Goal: Task Accomplishment & Management: Manage account settings

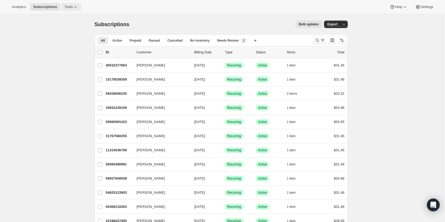
click at [66, 9] on span "Tools" at bounding box center [68, 7] width 8 height 4
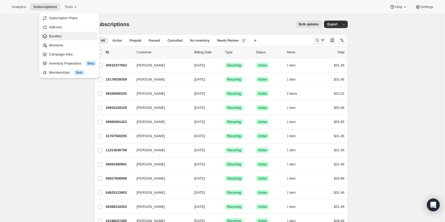
click at [64, 35] on span "Bundles" at bounding box center [72, 36] width 47 height 5
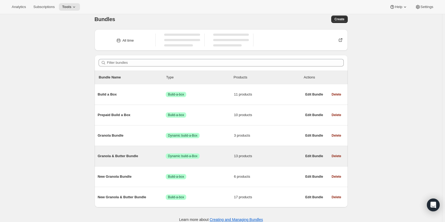
scroll to position [14, 0]
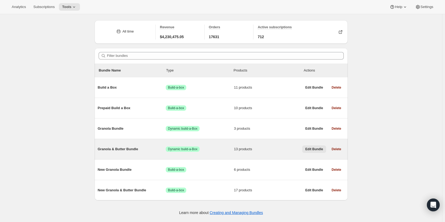
click at [315, 147] on button "Edit Bundle" at bounding box center [314, 148] width 24 height 7
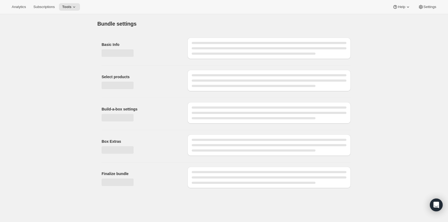
type input "Granola & Butter Bundle"
select select "fixed"
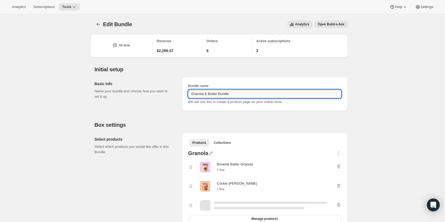
click at [193, 94] on input "Granola & Butter Bundle" at bounding box center [264, 94] width 153 height 9
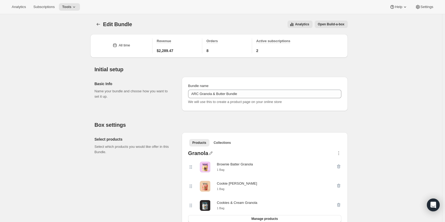
click at [124, 46] on div "All time" at bounding box center [124, 45] width 11 height 5
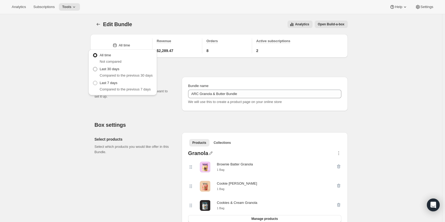
click at [115, 72] on label "Last 30 days" at bounding box center [106, 68] width 27 height 7
click at [93, 67] on input "Last 30 days" at bounding box center [93, 67] width 0 height 0
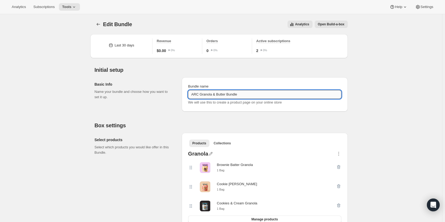
click at [202, 94] on input "ARC Granola & Butter Bundle" at bounding box center [264, 94] width 153 height 9
click at [200, 95] on input "ARC Granola & Butter Bundle" at bounding box center [264, 94] width 153 height 9
type input "ARCHIVE Granola & Butter Bundle"
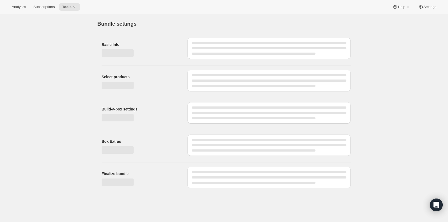
click at [99, 23] on h1 "Bundle settings" at bounding box center [116, 24] width 39 height 6
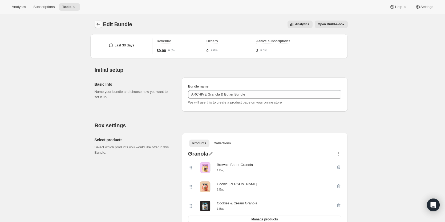
click at [100, 23] on icon "Bundles" at bounding box center [98, 24] width 5 height 5
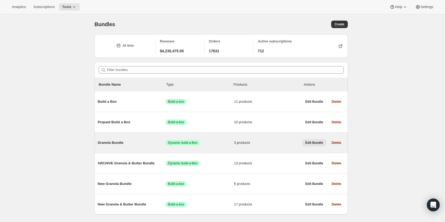
click at [312, 141] on span "Edit Bundle" at bounding box center [314, 142] width 18 height 4
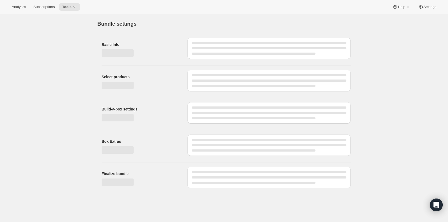
type input "Granola Bundle"
select select "fixed"
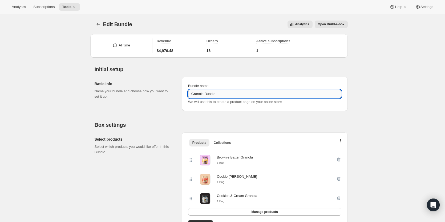
click at [193, 96] on input "Granola Bundle" at bounding box center [264, 94] width 153 height 9
type input "ARCHIVE Granola Bundle"
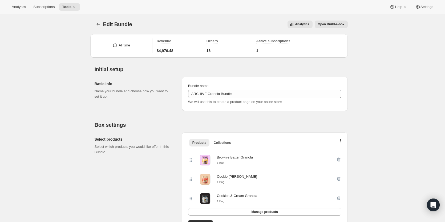
click at [118, 43] on icon at bounding box center [114, 45] width 5 height 5
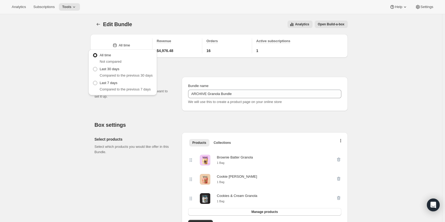
click at [124, 70] on div "Last 30 days Compared to the previous 30 days" at bounding box center [123, 71] width 60 height 13
click at [110, 70] on span "Last 30 days" at bounding box center [110, 69] width 20 height 4
click at [93, 67] on input "Last 30 days" at bounding box center [93, 67] width 0 height 0
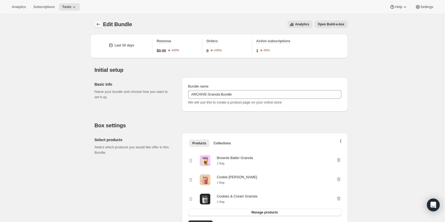
click at [98, 26] on icon "Bundles" at bounding box center [98, 24] width 5 height 5
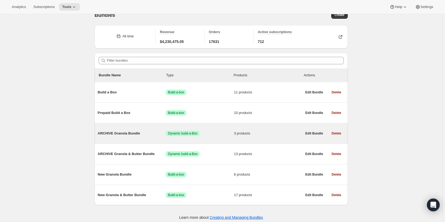
scroll to position [14, 0]
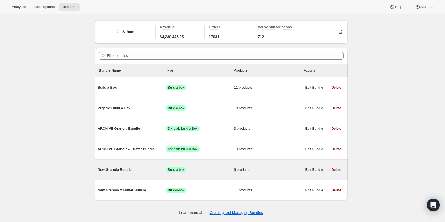
click at [126, 171] on span "New Granola Bundle" at bounding box center [132, 169] width 68 height 5
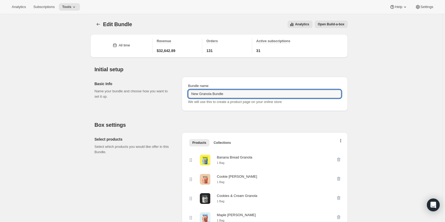
drag, startPoint x: 200, startPoint y: 92, endPoint x: 180, endPoint y: 92, distance: 20.3
click at [180, 92] on div "Basic Info Name your bundle and choose how you want to set it up. Bundle name N…" at bounding box center [221, 91] width 253 height 38
type input "Granola Bundle"
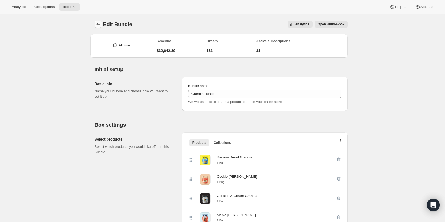
click at [101, 23] on icon "Bundles" at bounding box center [98, 24] width 5 height 5
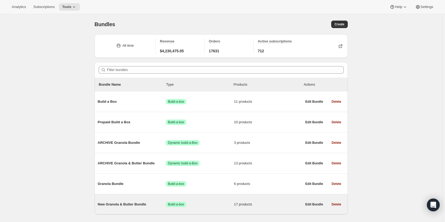
click at [119, 206] on span "New Granola & Butter Bundle" at bounding box center [132, 203] width 68 height 5
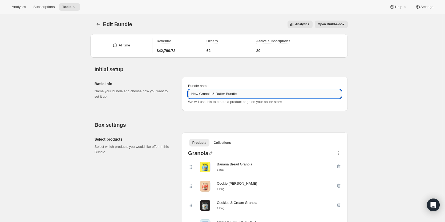
drag, startPoint x: 201, startPoint y: 93, endPoint x: 191, endPoint y: 93, distance: 9.9
click at [191, 93] on input "New Granola & Butter Bundle" at bounding box center [264, 94] width 153 height 9
type input "Granola & Butter Bundle"
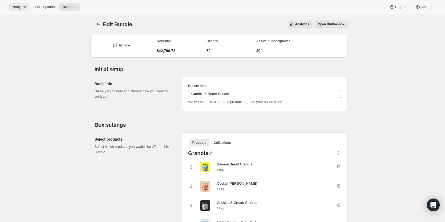
click at [17, 8] on span "Analytics" at bounding box center [19, 7] width 14 height 4
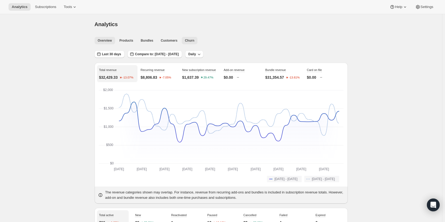
click at [186, 43] on button "Churn" at bounding box center [190, 40] width 16 height 7
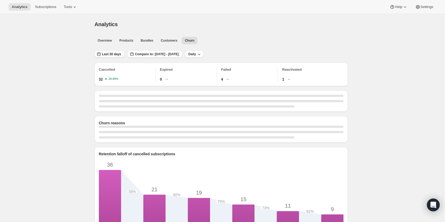
click at [107, 55] on span "Last 30 days" at bounding box center [111, 54] width 19 height 4
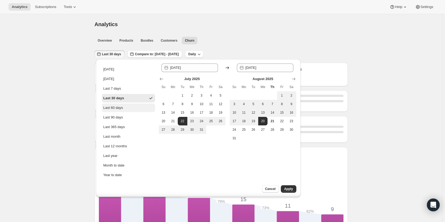
click at [127, 107] on button "Last 60 days" at bounding box center [128, 107] width 53 height 9
type input "[DATE]"
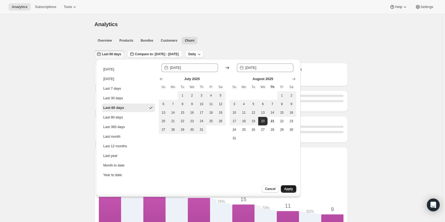
click at [289, 185] on button "Apply" at bounding box center [288, 188] width 15 height 7
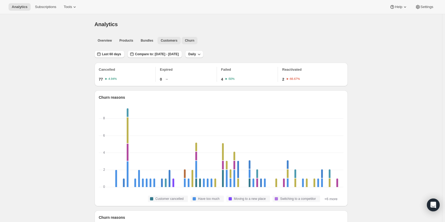
click at [165, 41] on span "Customers" at bounding box center [169, 40] width 17 height 4
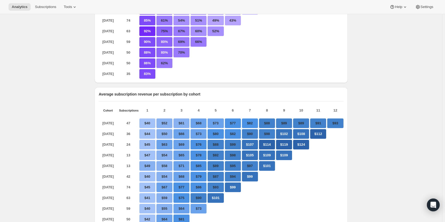
scroll to position [213, 0]
